Goal: Navigation & Orientation: Find specific page/section

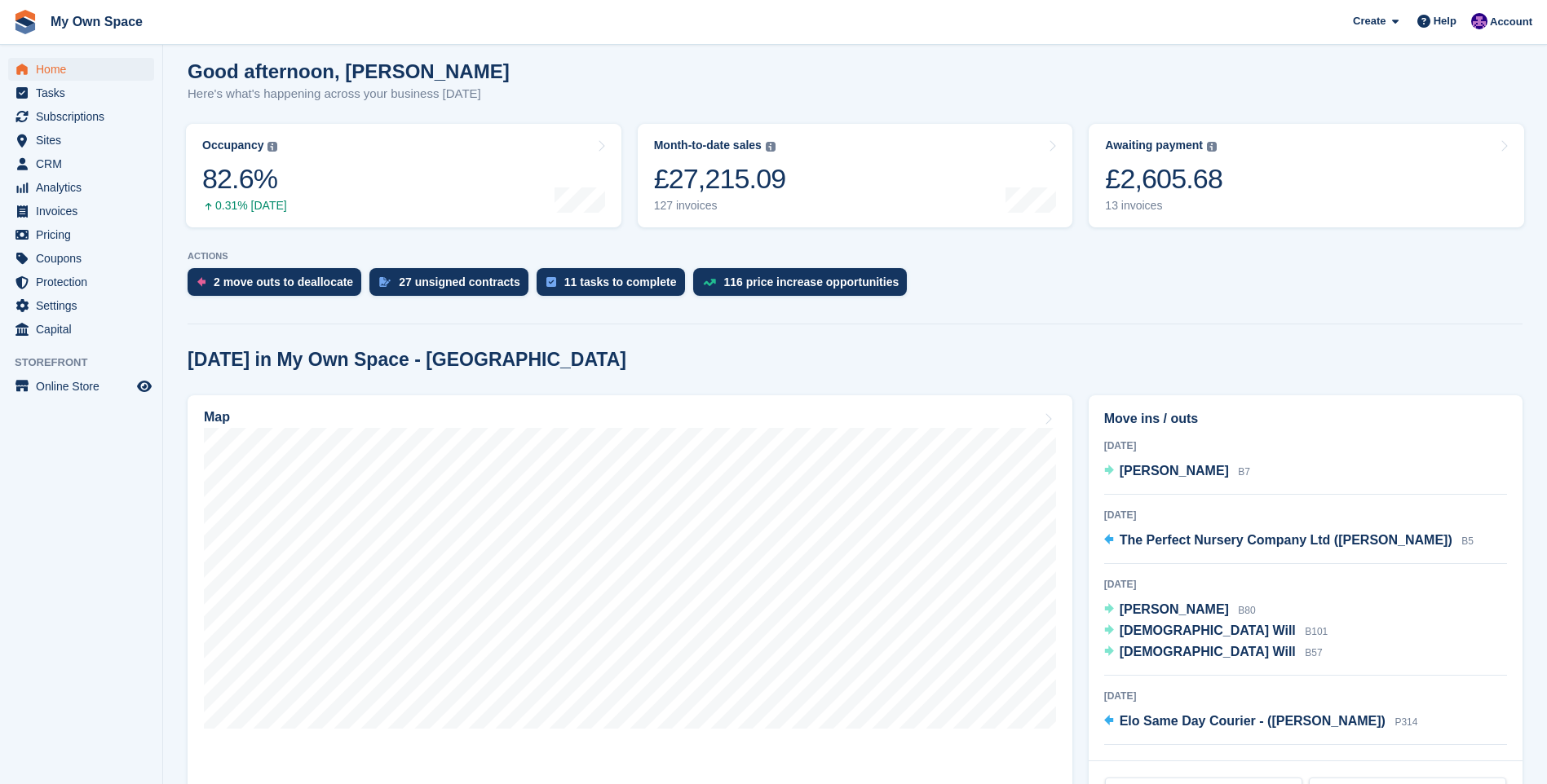
scroll to position [163, 0]
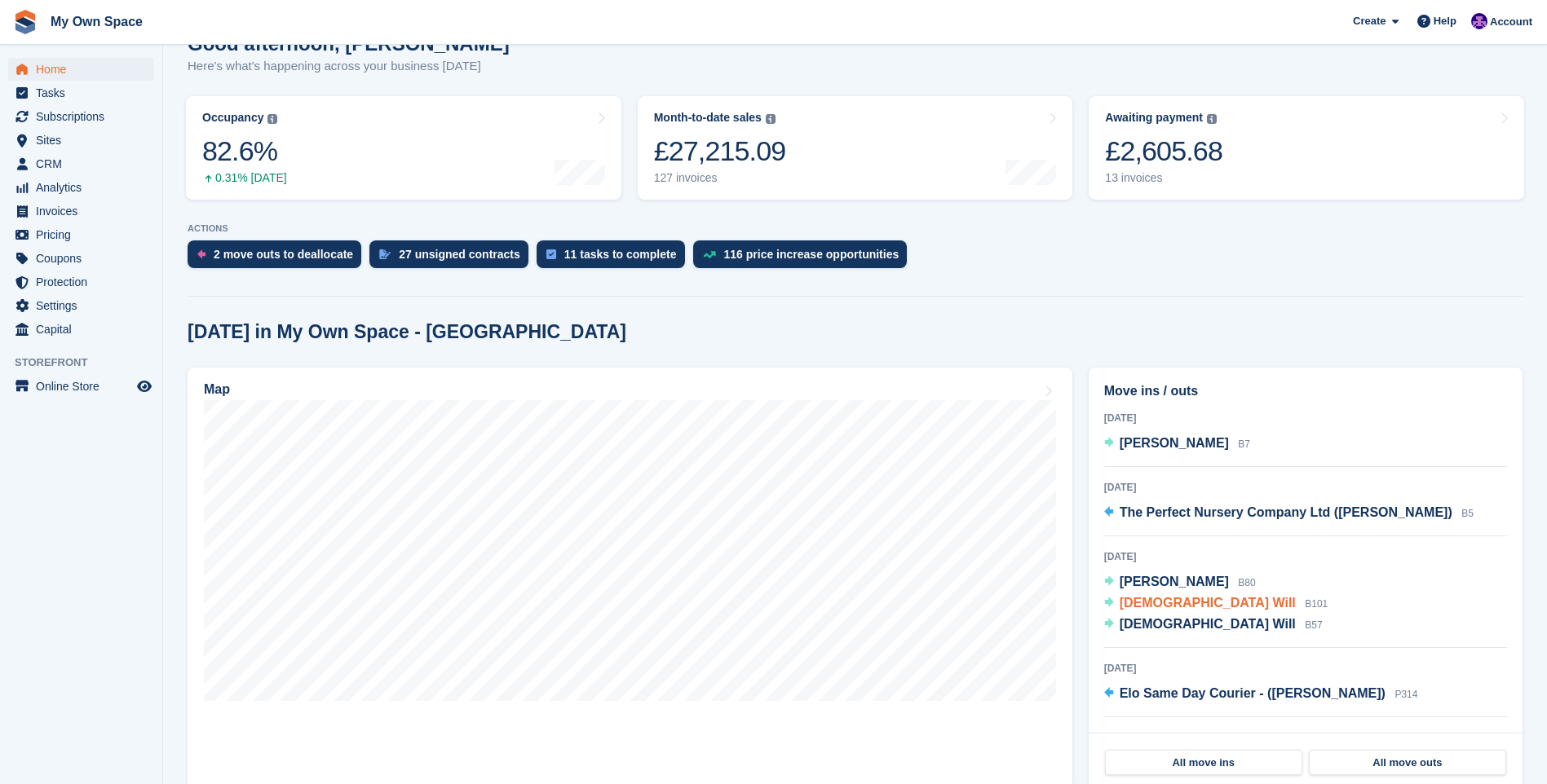
click at [1160, 599] on span "[DEMOGRAPHIC_DATA] Will" at bounding box center [1207, 603] width 176 height 14
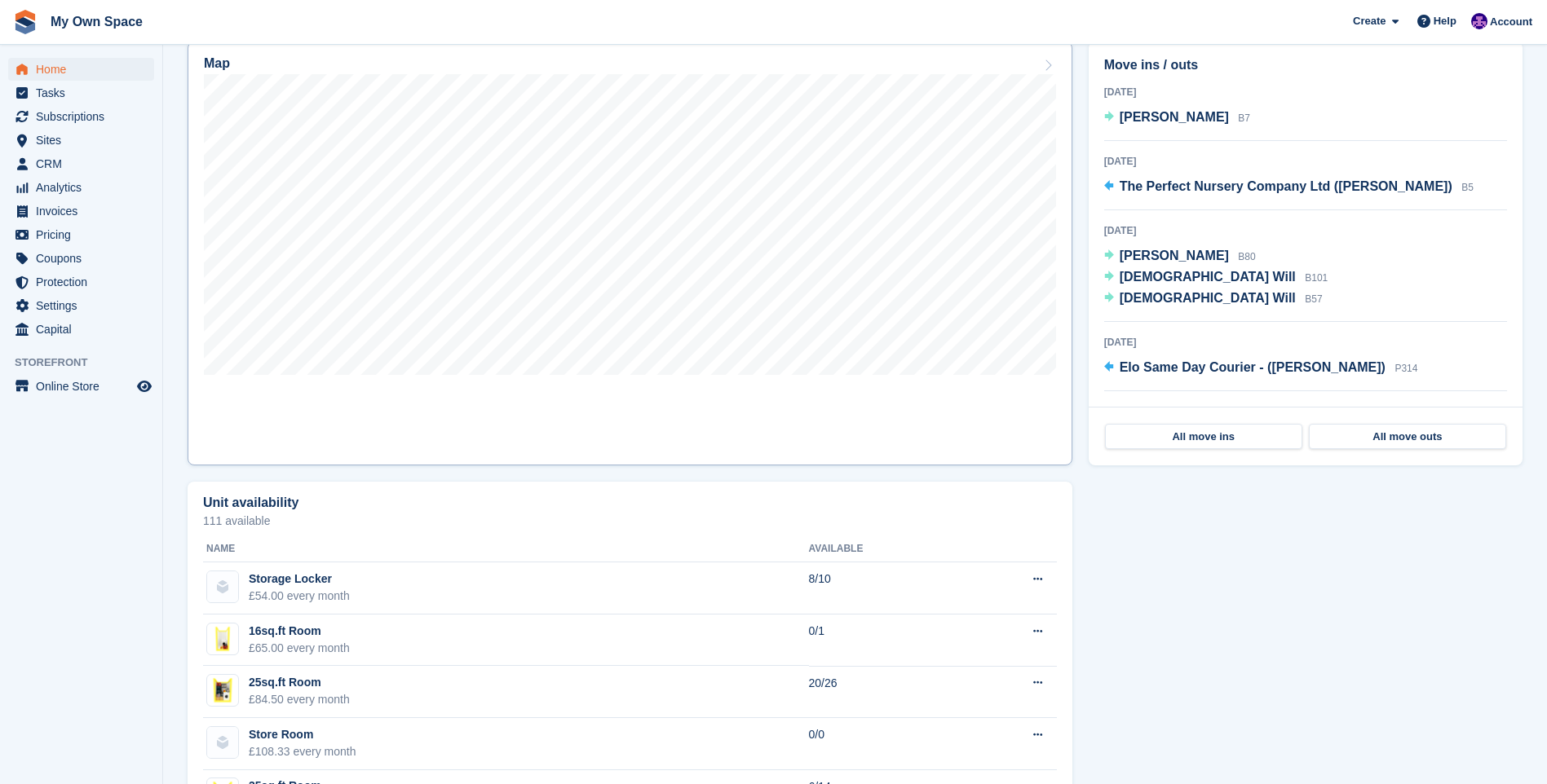
scroll to position [245, 0]
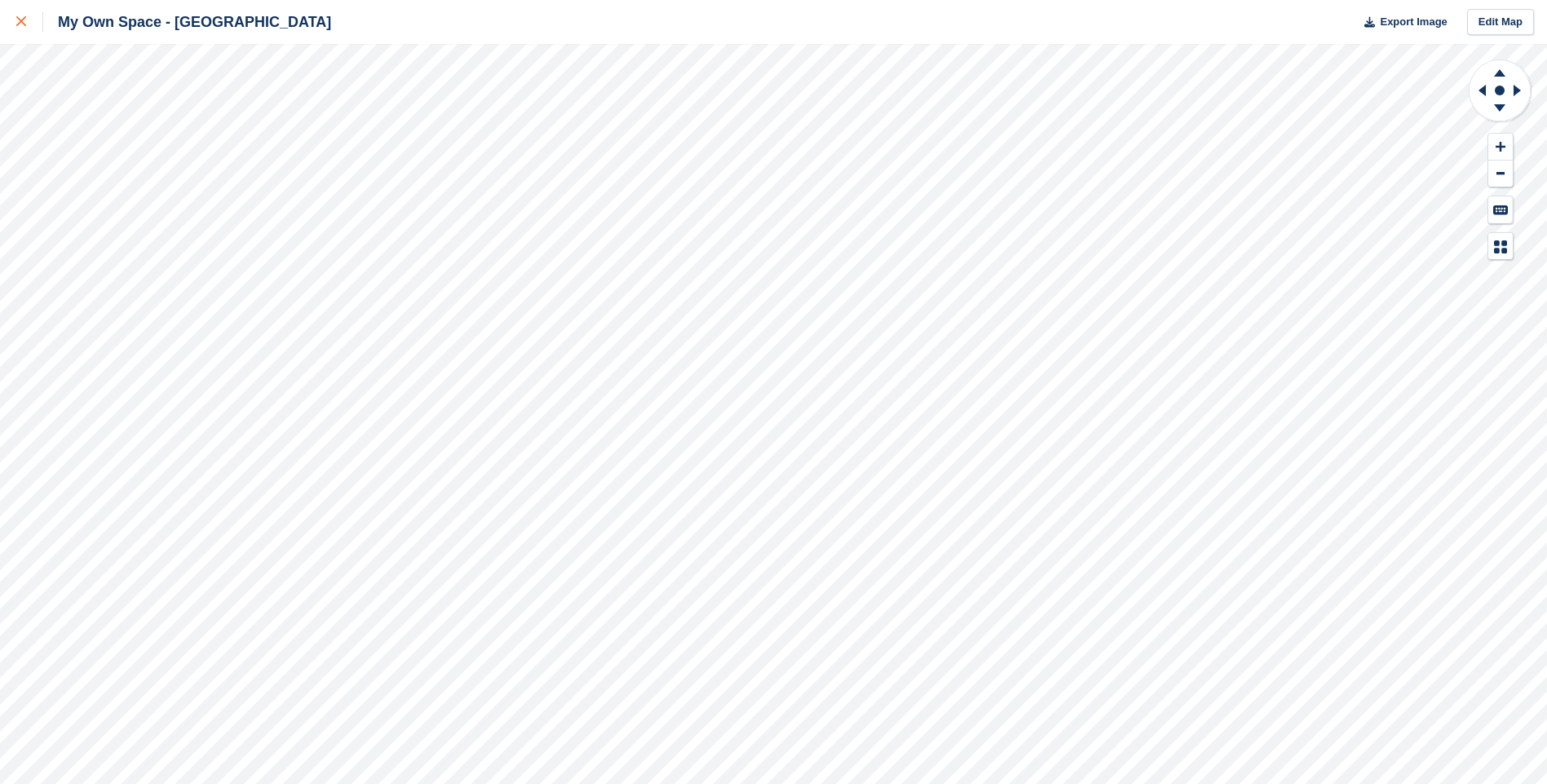
click at [27, 28] on div at bounding box center [30, 21] width 27 height 20
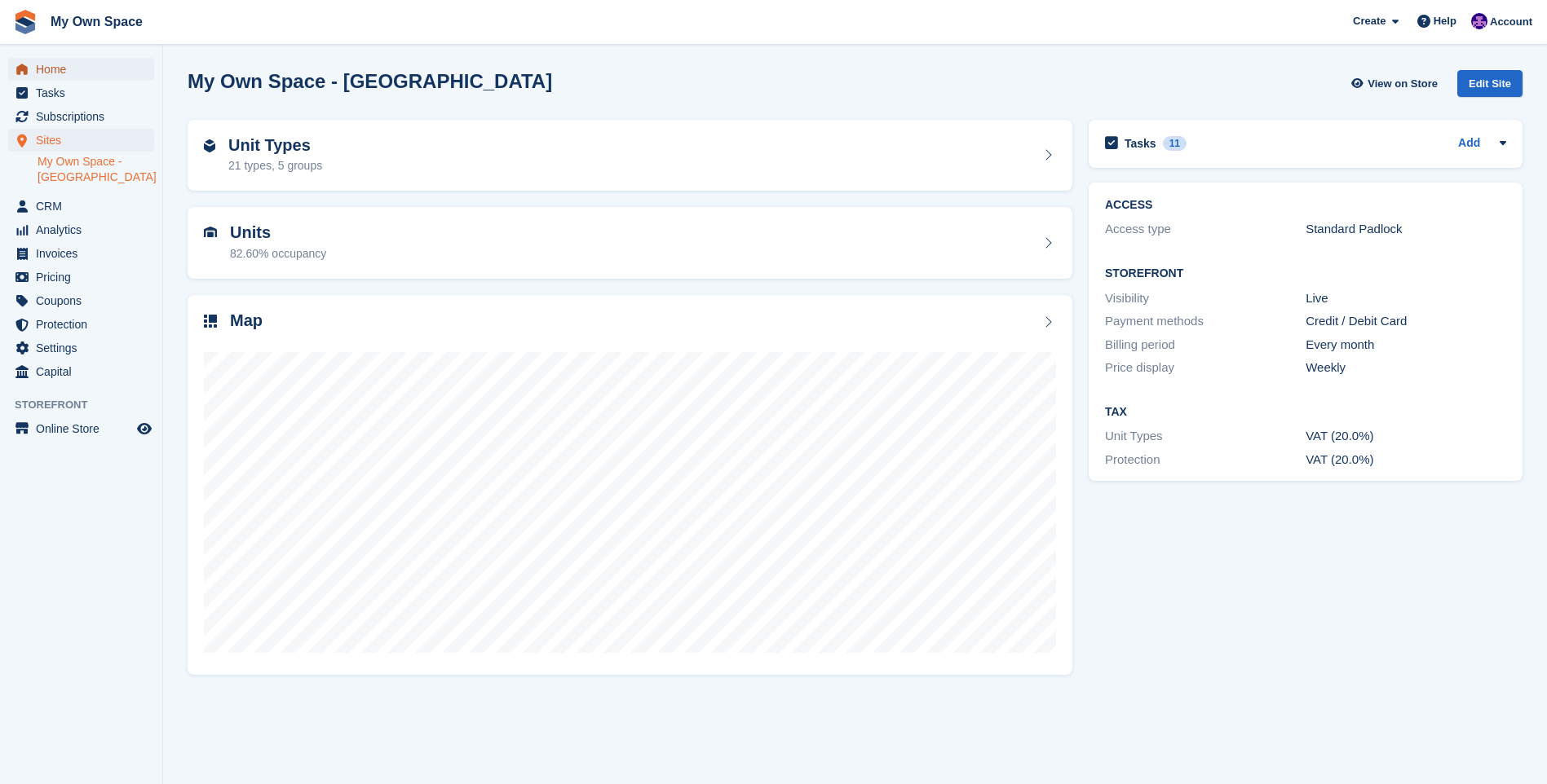
click at [59, 66] on span "Home" at bounding box center [85, 69] width 98 height 23
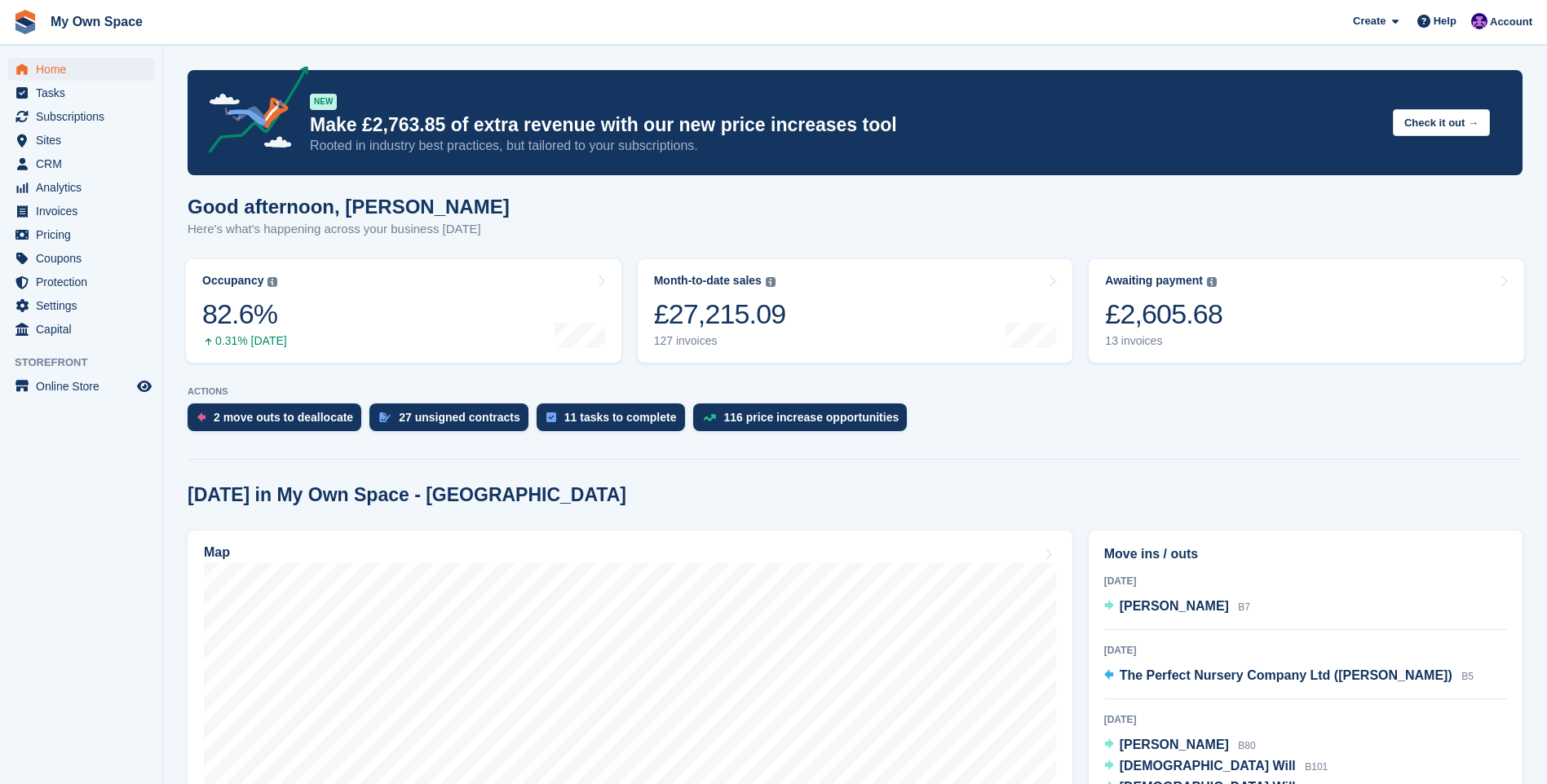
scroll to position [163, 0]
